Goal: Information Seeking & Learning: Check status

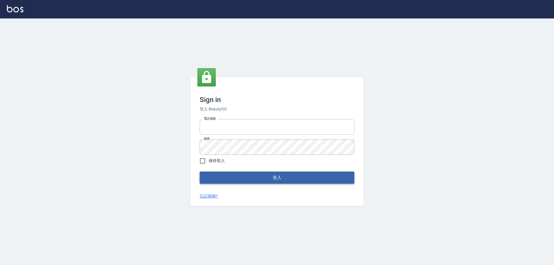
type input "0910673267"
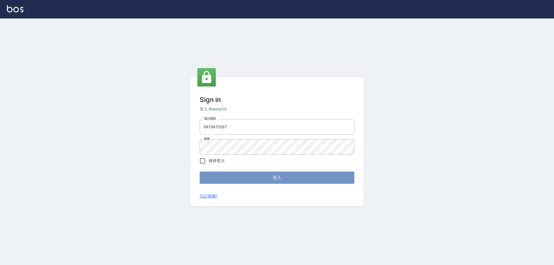
drag, startPoint x: 255, startPoint y: 176, endPoint x: 252, endPoint y: 174, distance: 3.9
click at [255, 176] on button "登入" at bounding box center [277, 178] width 155 height 12
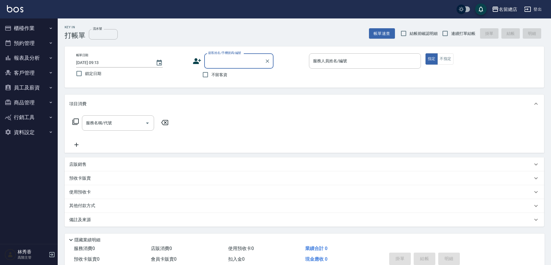
click at [509, 8] on div "名留總店" at bounding box center [508, 9] width 18 height 7
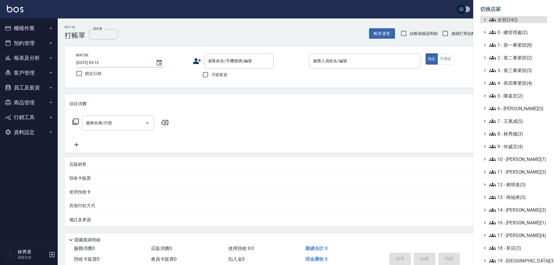
click at [518, 100] on ul "全部(242) 0 - 總管理處(2) 1 - 第一事業部(8) 2 - 第二事業部(2) 3 - 第三事業部(3) 4 - 第四事業部(4) 5 - 陳嘉宏…" at bounding box center [513, 165] width 67 height 299
click at [518, 97] on span "5 - 陳嘉宏(2)" at bounding box center [517, 95] width 56 height 7
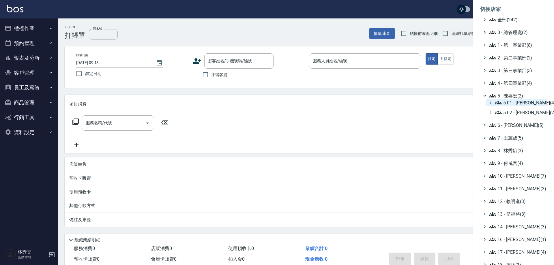
click at [517, 104] on span "5.01 - 劉茲樺(4)" at bounding box center [520, 102] width 50 height 7
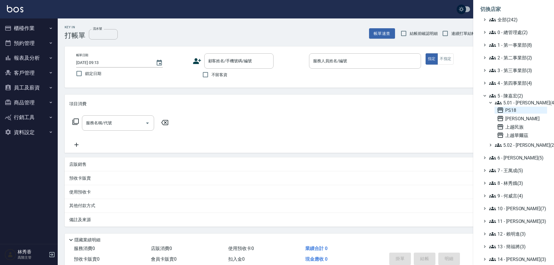
click at [505, 111] on span "PS18" at bounding box center [521, 110] width 48 height 7
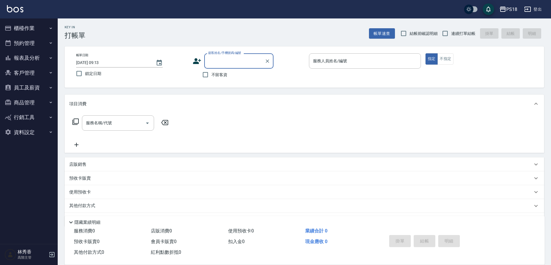
click at [27, 59] on button "報表及分析" at bounding box center [28, 58] width 53 height 15
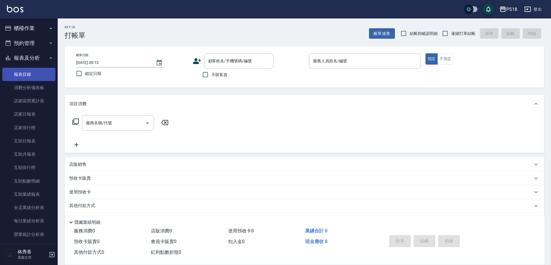
click at [32, 72] on link "報表目錄" at bounding box center [28, 74] width 53 height 13
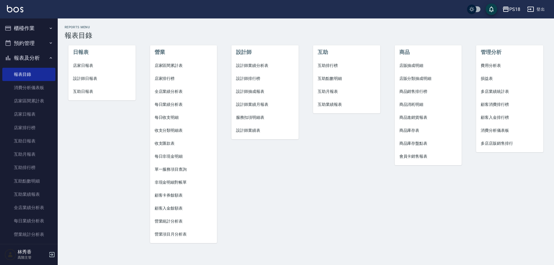
click at [257, 103] on span "設計師業績月報表" at bounding box center [265, 105] width 58 height 6
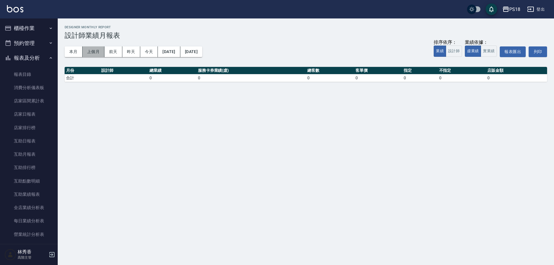
click at [97, 51] on button "上個月" at bounding box center [94, 51] width 22 height 11
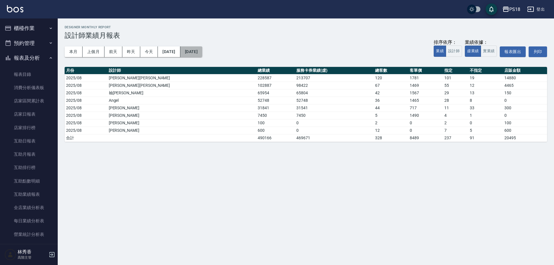
click at [202, 52] on button "2025/08/31" at bounding box center [191, 51] width 22 height 11
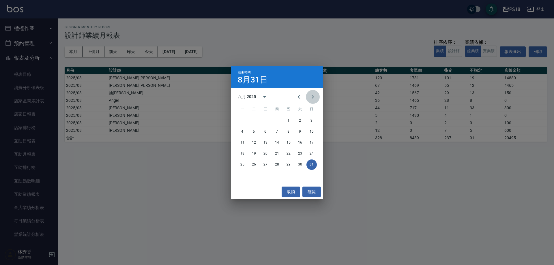
click at [311, 96] on icon "Next month" at bounding box center [312, 97] width 7 height 7
click at [240, 133] on button "8" at bounding box center [242, 132] width 10 height 10
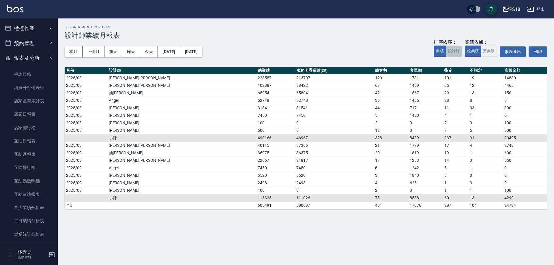
click at [456, 52] on button "設計師" at bounding box center [454, 51] width 16 height 11
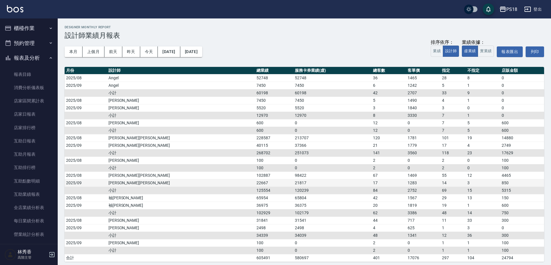
scroll to position [4, 0]
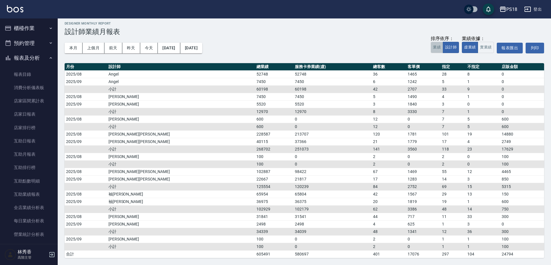
click at [435, 45] on button "業績" at bounding box center [437, 47] width 12 height 11
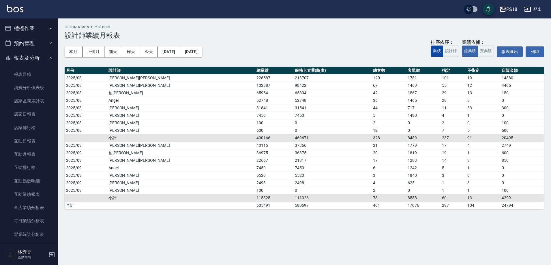
scroll to position [0, 0]
click at [172, 51] on button "2025/08/01" at bounding box center [169, 51] width 22 height 11
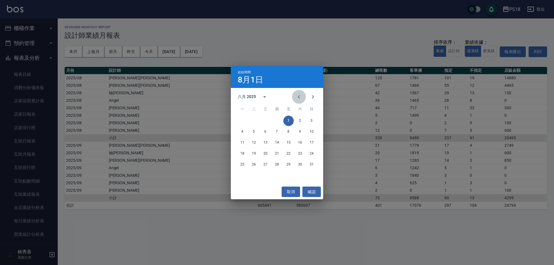
click at [302, 97] on button "Previous month" at bounding box center [299, 97] width 14 height 14
click at [302, 97] on icon "Previous month" at bounding box center [299, 97] width 7 height 7
click at [276, 120] on button "1" at bounding box center [277, 121] width 10 height 10
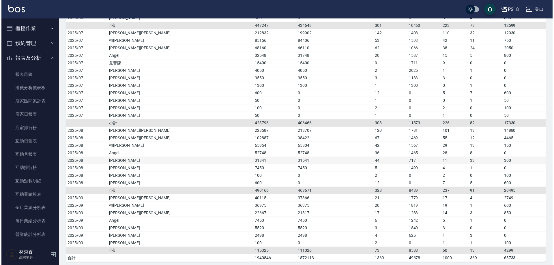
scroll to position [214, 0]
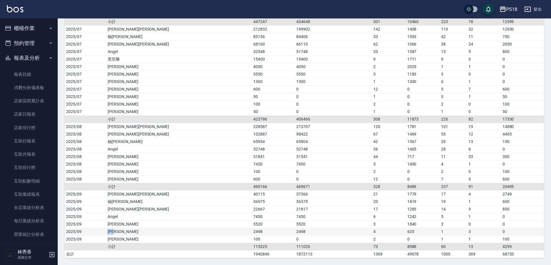
drag, startPoint x: 139, startPoint y: 232, endPoint x: 117, endPoint y: 233, distance: 21.7
click at [117, 233] on tr "2025/09 潘怡諠 2498 2498 4 625 1 3 0" at bounding box center [305, 232] width 480 height 8
copy tr "潘怡諠"
click at [508, 8] on div "PS18" at bounding box center [511, 9] width 11 height 7
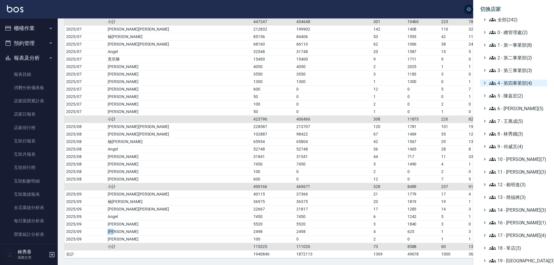
click at [522, 84] on span "4 - 第四事業部(4)" at bounding box center [517, 83] width 56 height 7
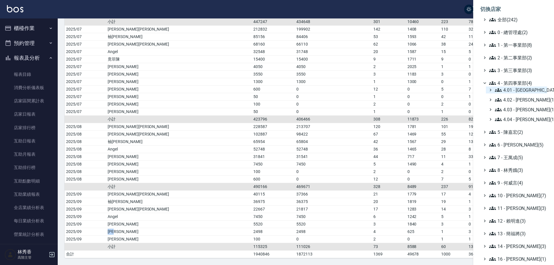
click at [523, 91] on span "4.01 - 中山區(3)" at bounding box center [520, 90] width 50 height 7
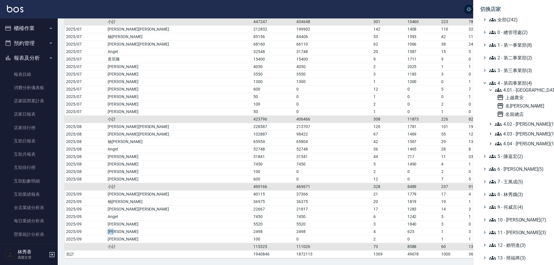
click at [522, 84] on span "4 - 第四事業部(4)" at bounding box center [517, 83] width 56 height 7
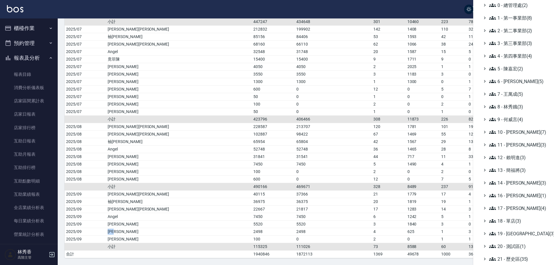
scroll to position [52, 0]
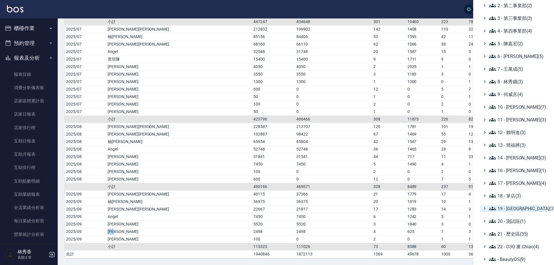
click at [513, 210] on span "19 - 新城區(3)" at bounding box center [517, 208] width 56 height 7
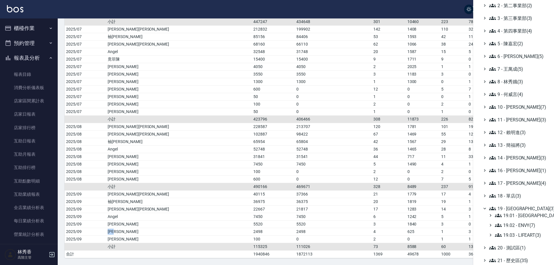
click at [513, 229] on div "19.01 - 新城區 (11) 19.02 - ENVY(7) 19.03 - LIFEART(3)" at bounding box center [516, 225] width 61 height 27
click at [514, 225] on span "19.02 - ENVY(7)" at bounding box center [520, 225] width 50 height 7
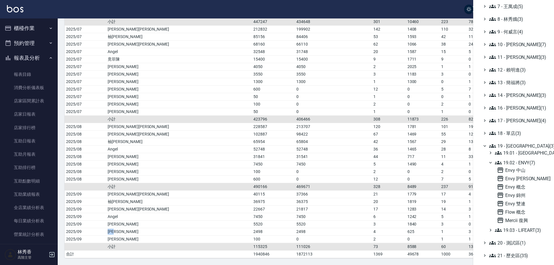
scroll to position [137, 0]
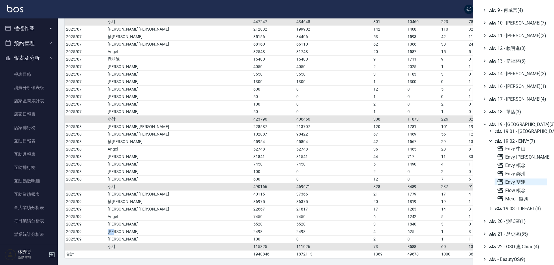
click at [522, 184] on span "Envy 雙連" at bounding box center [521, 182] width 48 height 7
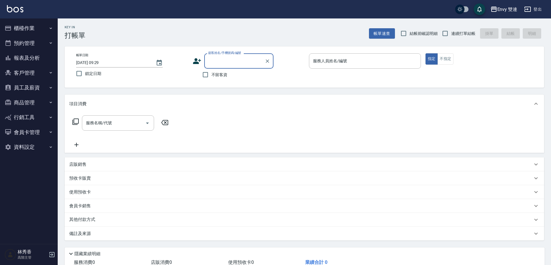
click at [23, 57] on button "報表及分析" at bounding box center [28, 58] width 53 height 15
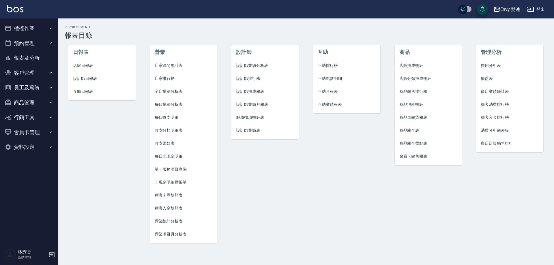
click at [247, 103] on span "設計師業績月報表" at bounding box center [265, 105] width 58 height 6
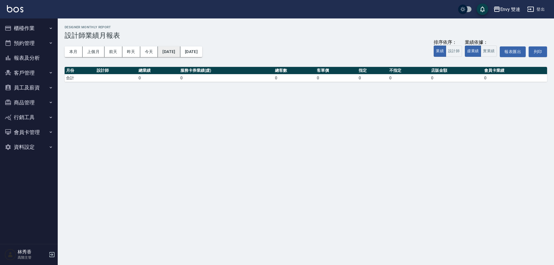
click at [180, 56] on button "2025/09/08" at bounding box center [169, 51] width 22 height 11
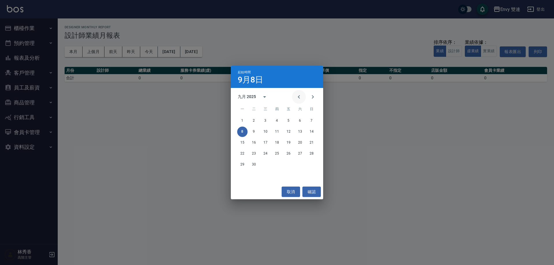
click at [299, 96] on icon "Previous month" at bounding box center [299, 96] width 2 height 3
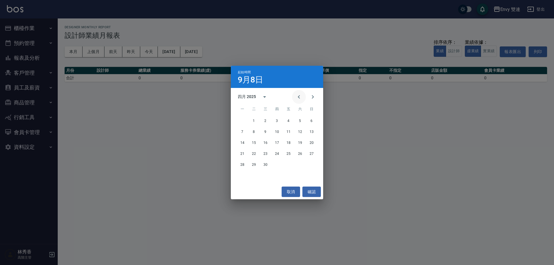
click at [299, 96] on icon "Previous month" at bounding box center [299, 96] width 2 height 3
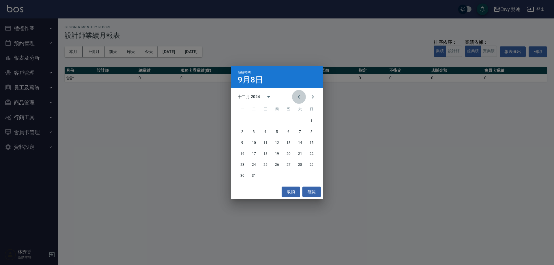
click at [299, 96] on icon "Previous month" at bounding box center [299, 96] width 2 height 3
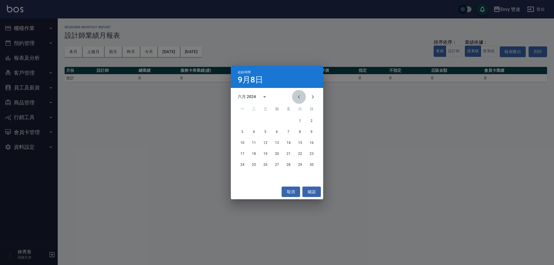
click at [299, 96] on icon "Previous month" at bounding box center [299, 96] width 2 height 3
click at [276, 120] on button "1" at bounding box center [277, 121] width 10 height 10
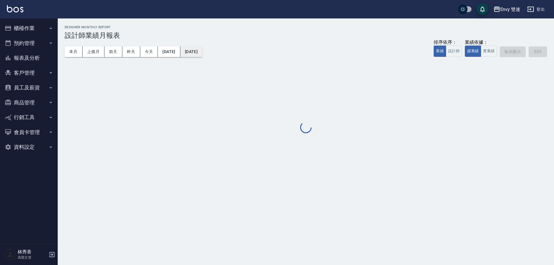
click at [202, 53] on button "2025/09/08" at bounding box center [191, 51] width 22 height 11
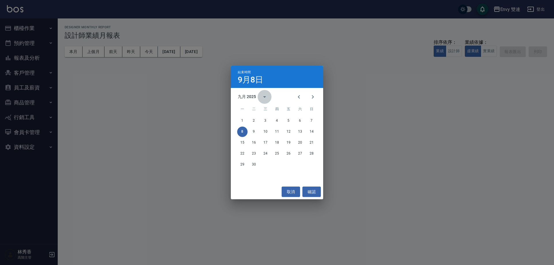
click at [263, 98] on icon "calendar view is open, switch to year view" at bounding box center [264, 97] width 7 height 7
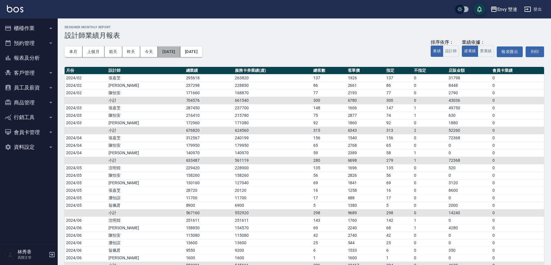
click at [180, 53] on button "2024/02/01" at bounding box center [169, 51] width 22 height 11
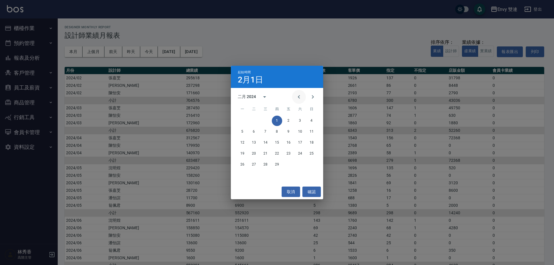
click at [300, 95] on icon "Previous month" at bounding box center [299, 97] width 7 height 7
click at [297, 98] on icon "Previous month" at bounding box center [299, 97] width 7 height 7
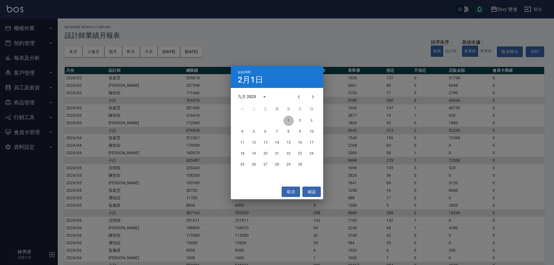
click at [291, 121] on button "1" at bounding box center [288, 121] width 10 height 10
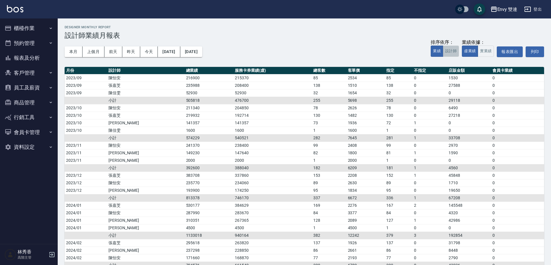
click at [455, 53] on button "設計師" at bounding box center [451, 51] width 16 height 11
